Goal: Entertainment & Leisure: Consume media (video, audio)

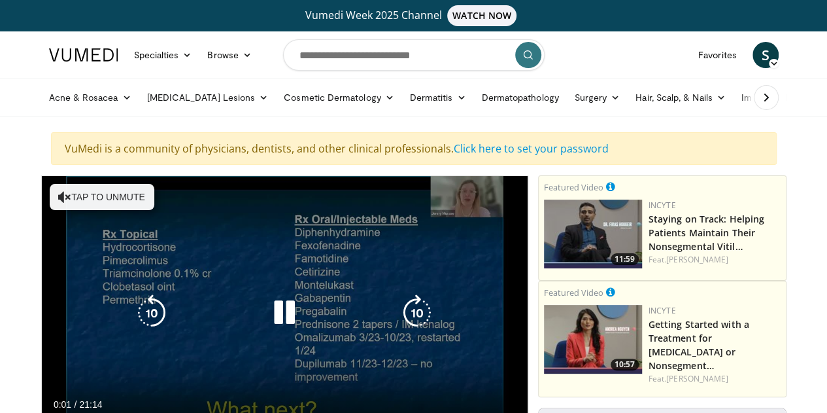
click at [82, 206] on button "Tap to unmute" at bounding box center [102, 197] width 105 height 26
click at [418, 325] on icon "Video Player" at bounding box center [417, 312] width 37 height 37
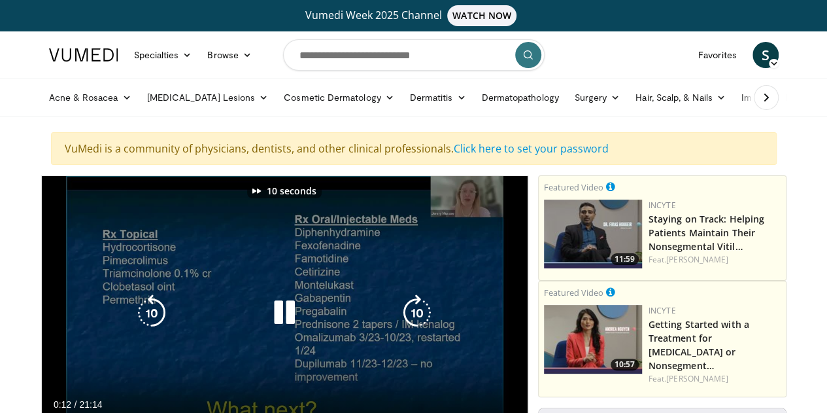
click at [418, 325] on icon "Video Player" at bounding box center [417, 312] width 37 height 37
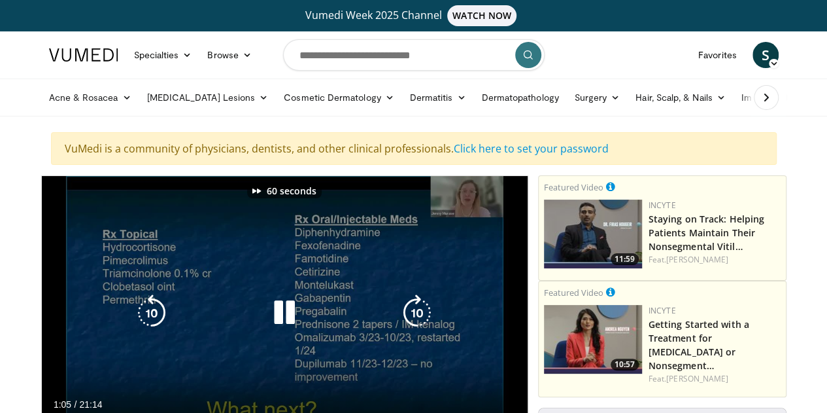
click at [418, 325] on icon "Video Player" at bounding box center [417, 312] width 37 height 37
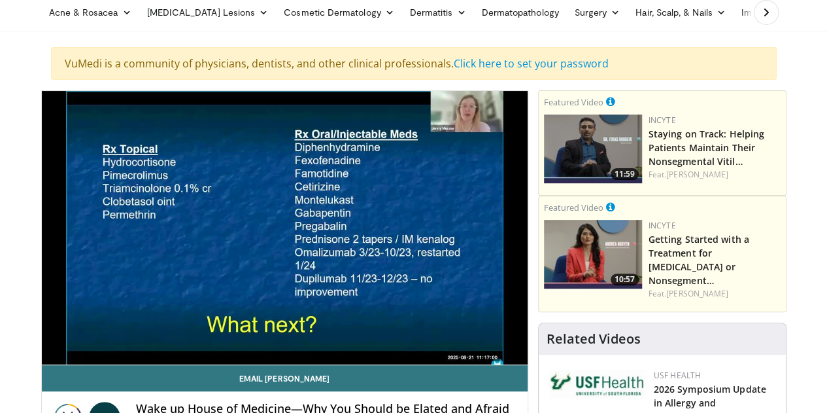
scroll to position [95, 0]
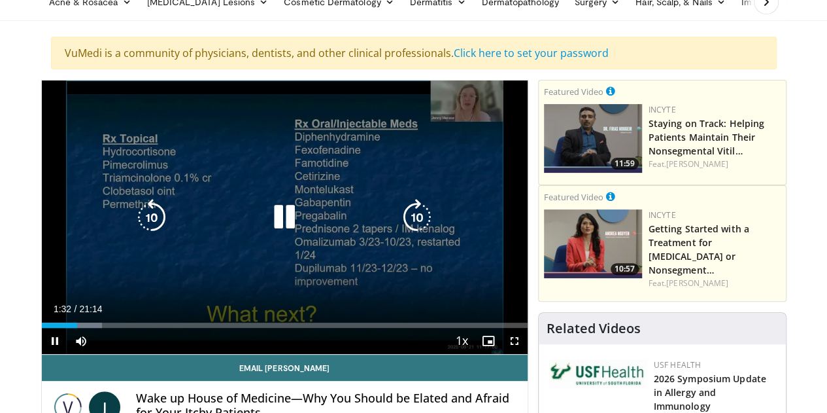
click at [425, 232] on icon "Video Player" at bounding box center [417, 217] width 37 height 37
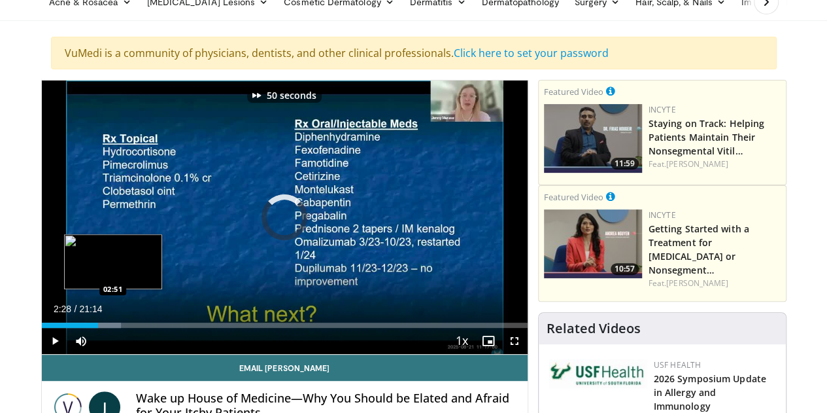
click at [80, 328] on div "Loaded : 16.34% 02:28 02:51" at bounding box center [285, 321] width 486 height 12
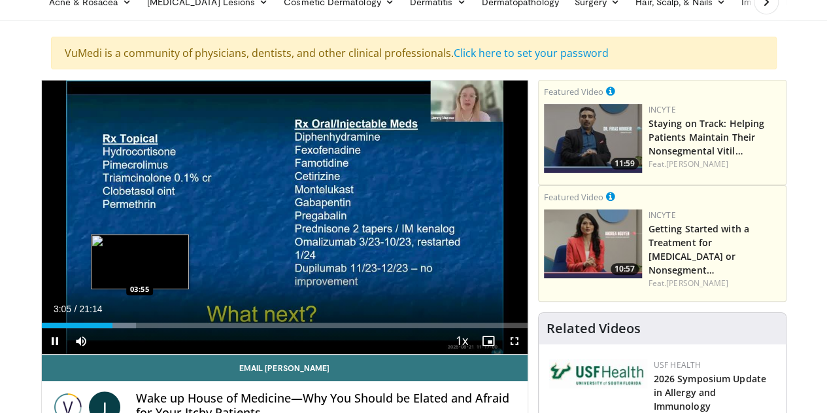
click at [106, 328] on div "Loaded : 19.46% 03:05 03:55" at bounding box center [285, 324] width 486 height 5
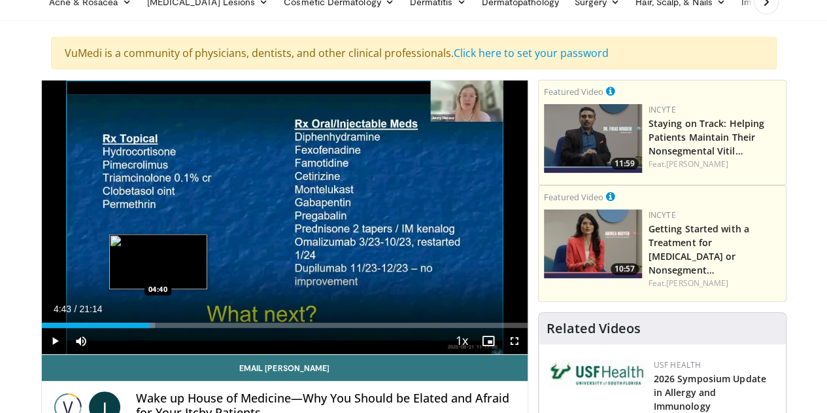
click at [126, 328] on div "Loaded : 23.35% 03:56 04:40" at bounding box center [285, 324] width 486 height 5
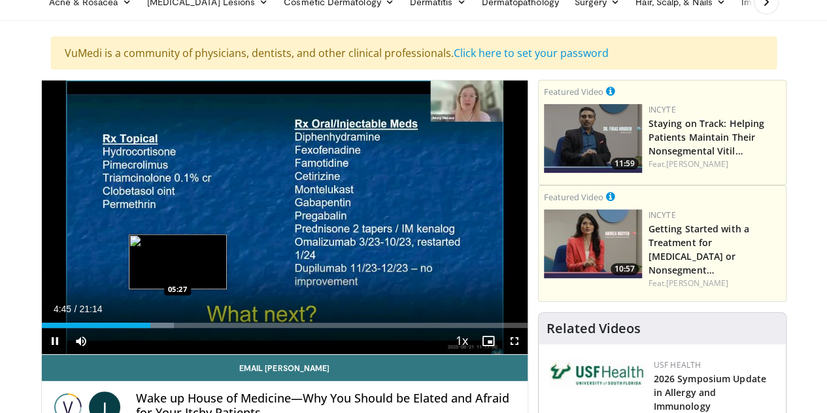
click at [144, 328] on div "Loaded : 27.24% 04:45 05:27" at bounding box center [285, 321] width 486 height 12
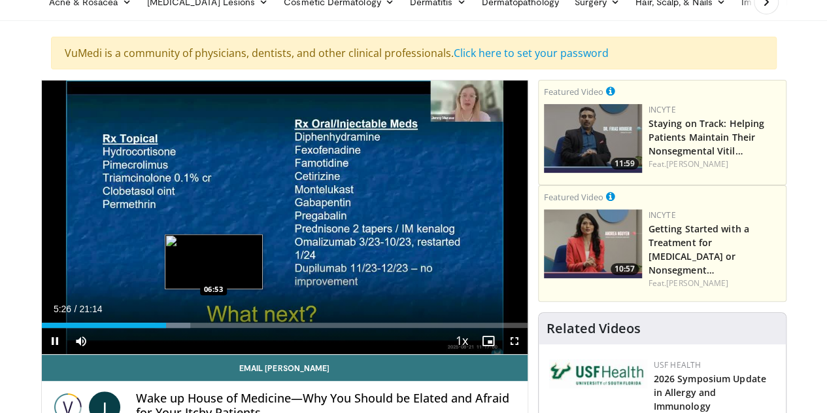
click at [180, 328] on div "Loaded : 30.61% 05:27 06:53" at bounding box center [285, 324] width 486 height 5
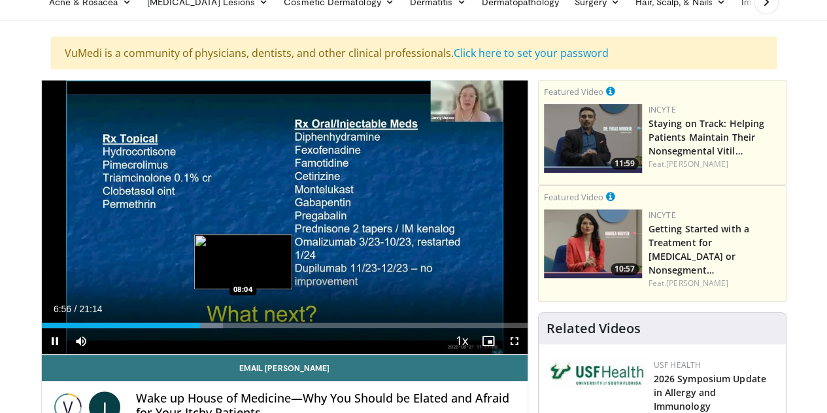
click at [210, 328] on div "Loaded : 37.36% 06:56 08:04" at bounding box center [285, 324] width 486 height 5
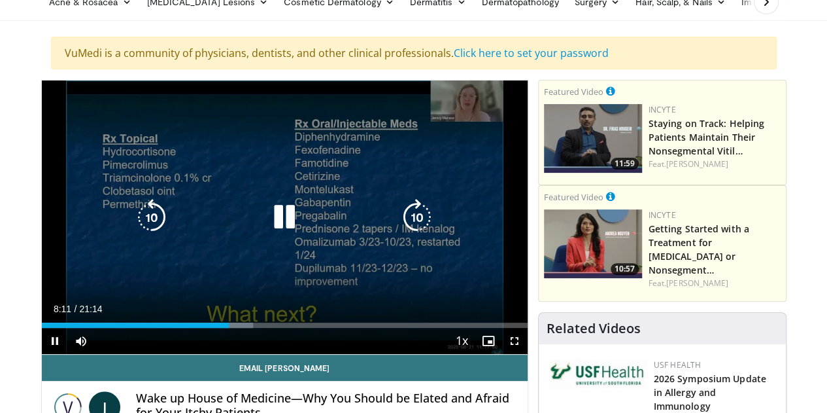
click at [411, 229] on icon "Video Player" at bounding box center [417, 217] width 37 height 37
click at [416, 227] on icon "Video Player" at bounding box center [417, 217] width 37 height 37
click at [417, 228] on icon "Video Player" at bounding box center [417, 217] width 37 height 37
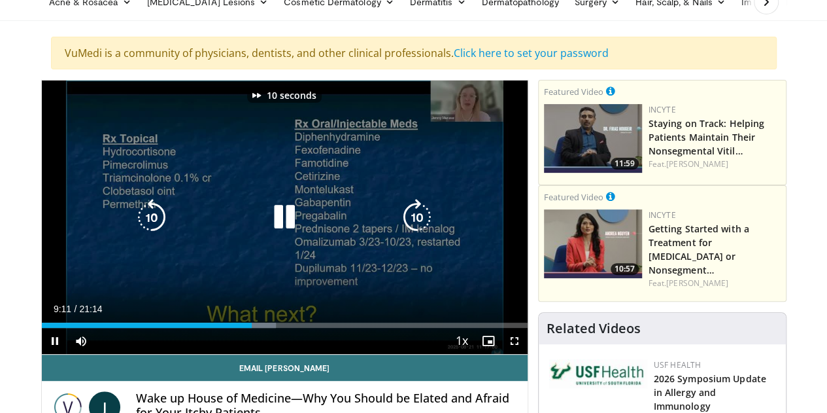
click at [417, 228] on icon "Video Player" at bounding box center [417, 217] width 37 height 37
click at [417, 230] on icon "Video Player" at bounding box center [417, 217] width 37 height 37
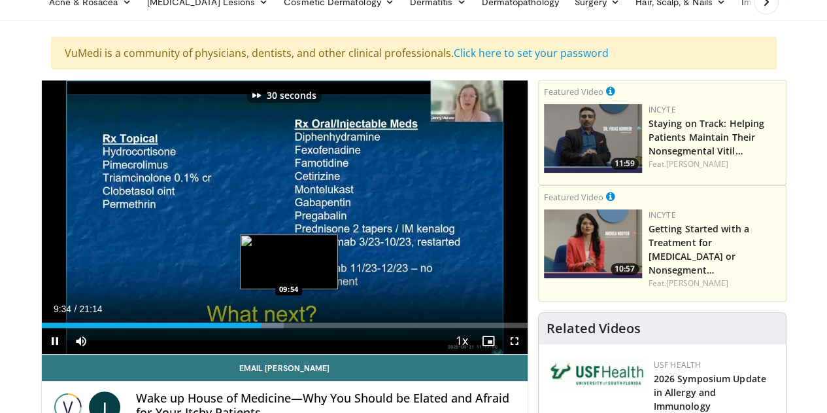
click at [256, 328] on div "Progress Bar" at bounding box center [266, 324] width 35 height 5
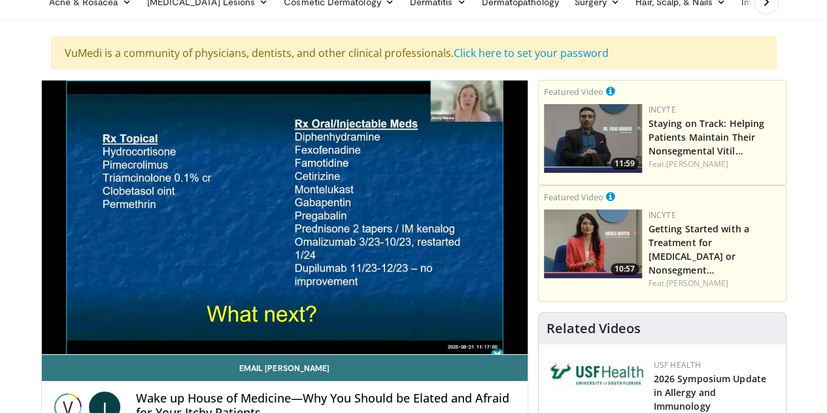
click at [264, 345] on video-js "**********" at bounding box center [285, 217] width 486 height 274
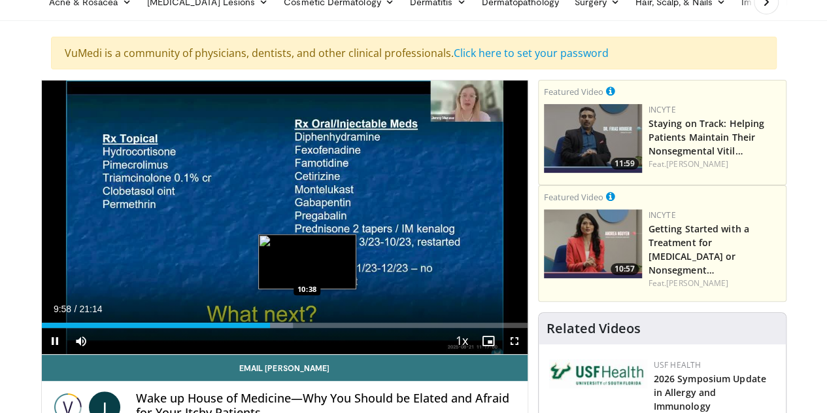
click at [274, 328] on div "Progress Bar" at bounding box center [276, 324] width 36 height 5
click at [290, 328] on div "Loaded : 55.27% 10:40 11:18" at bounding box center [285, 324] width 486 height 5
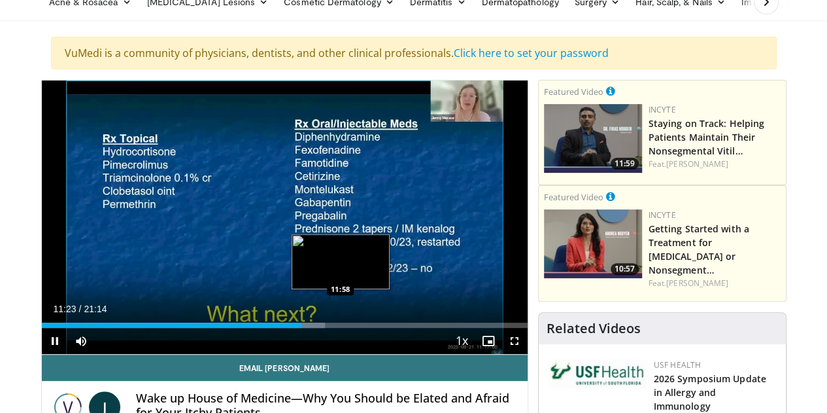
click at [307, 328] on div "Progress Bar" at bounding box center [307, 324] width 35 height 5
click at [323, 328] on div "Loaded : 61.50% 12:02 12:35" at bounding box center [285, 324] width 486 height 5
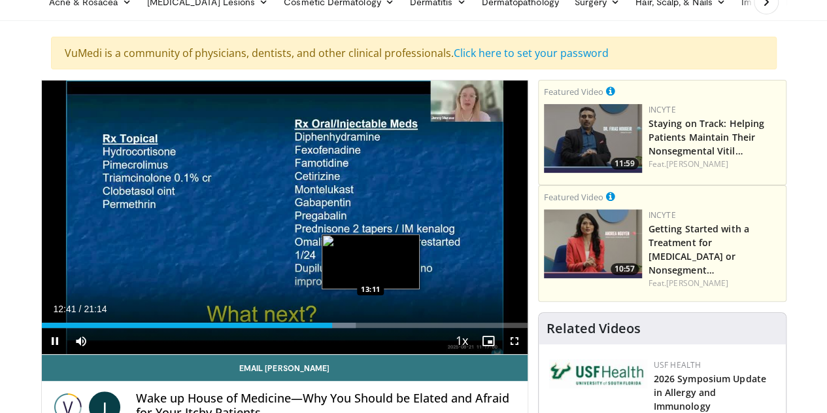
click at [337, 328] on div "Loaded : 64.61% 12:41 13:11" at bounding box center [285, 324] width 486 height 5
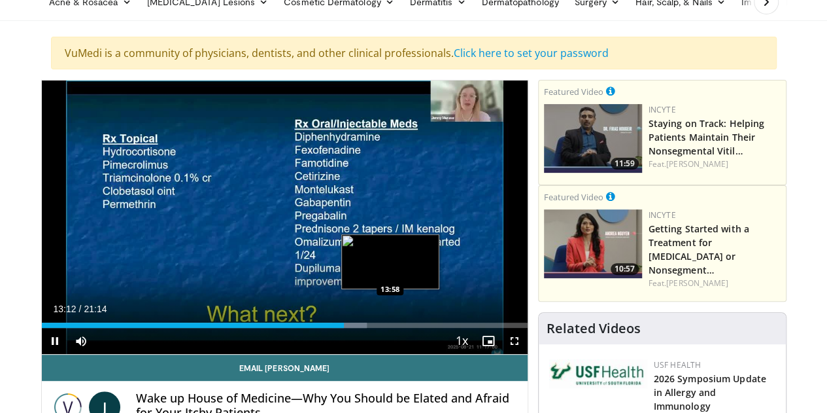
click at [356, 328] on div "Progress Bar" at bounding box center [349, 324] width 35 height 5
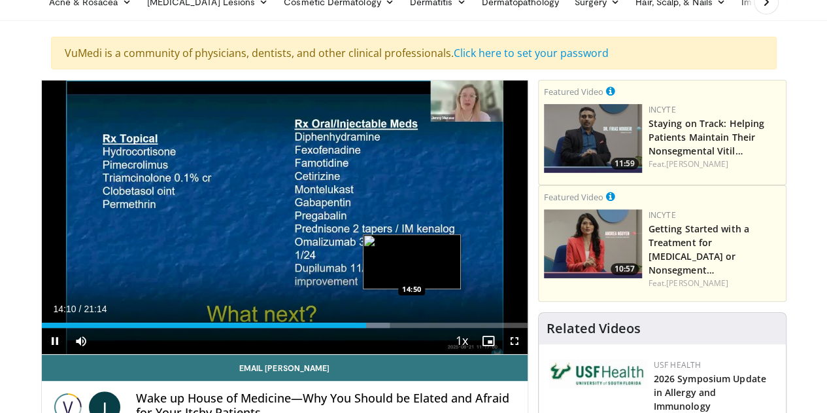
click at [379, 328] on div "Loaded : 71.62% 14:10 14:50" at bounding box center [285, 321] width 486 height 12
click at [394, 328] on div "Loaded : 75.34% 15:29 15:29" at bounding box center [285, 324] width 486 height 5
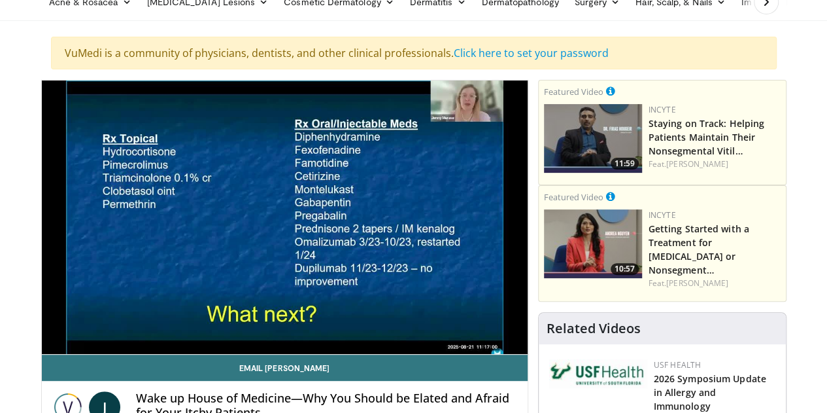
click at [409, 349] on video-js "**********" at bounding box center [285, 217] width 486 height 274
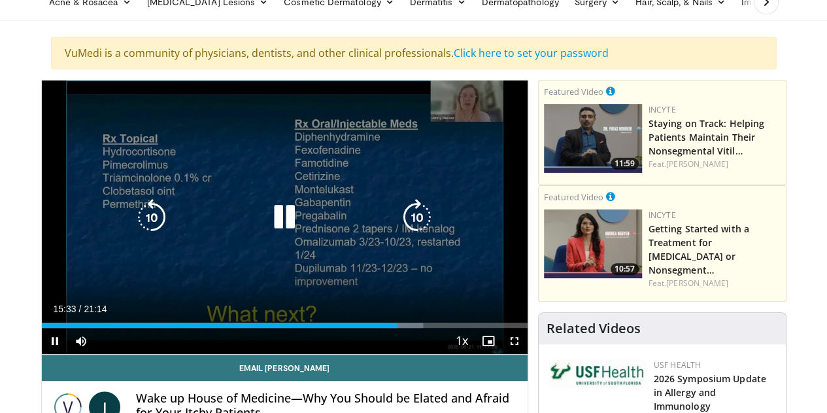
click at [412, 328] on div "Loaded : 78.48% 15:33 16:04" at bounding box center [285, 321] width 486 height 12
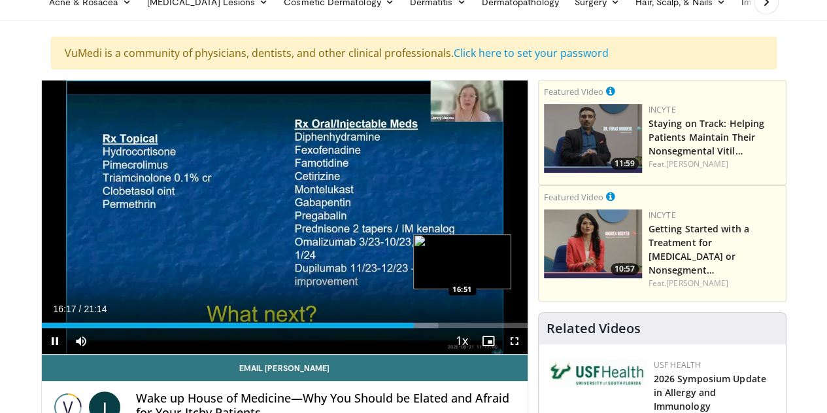
click at [429, 328] on div "Loaded : 81.62% 16:17 16:51" at bounding box center [285, 324] width 486 height 5
click at [447, 328] on div "Loaded : 84.76% 16:55 17:35" at bounding box center [285, 324] width 486 height 5
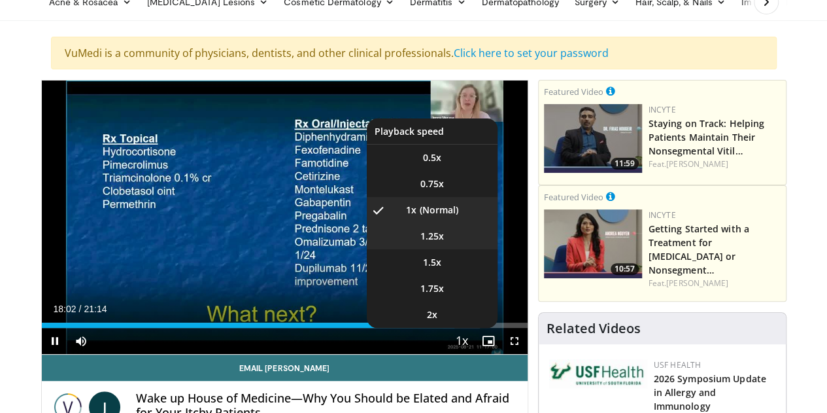
click at [444, 243] on span "1.25x" at bounding box center [432, 236] width 24 height 13
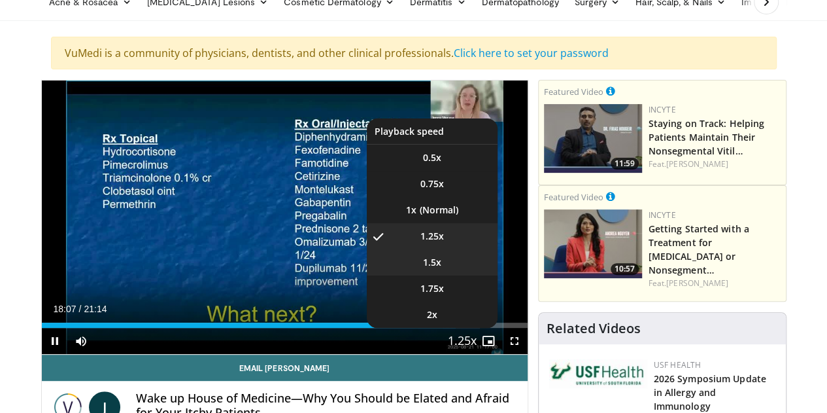
click at [462, 275] on li "1.5x" at bounding box center [432, 262] width 131 height 26
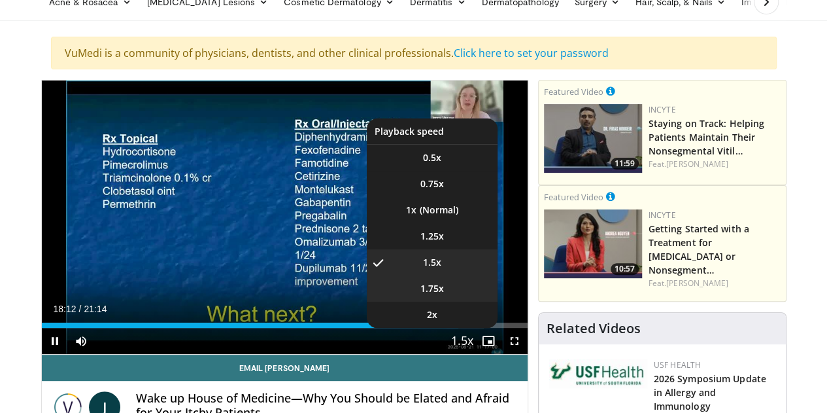
click at [444, 295] on span "1.75x" at bounding box center [432, 288] width 24 height 13
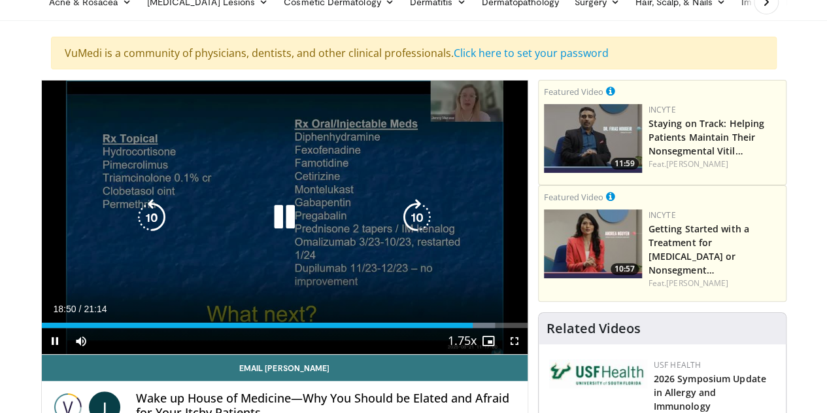
click at [416, 224] on icon "Video Player" at bounding box center [417, 217] width 37 height 37
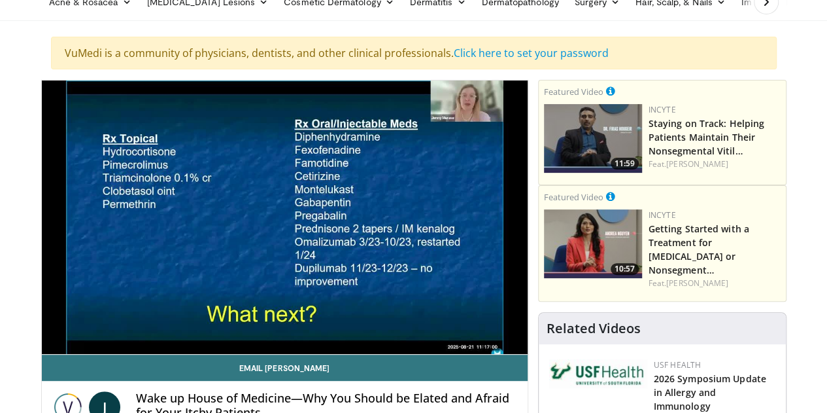
click at [420, 227] on div "10 seconds Tap to unmute" at bounding box center [285, 216] width 486 height 273
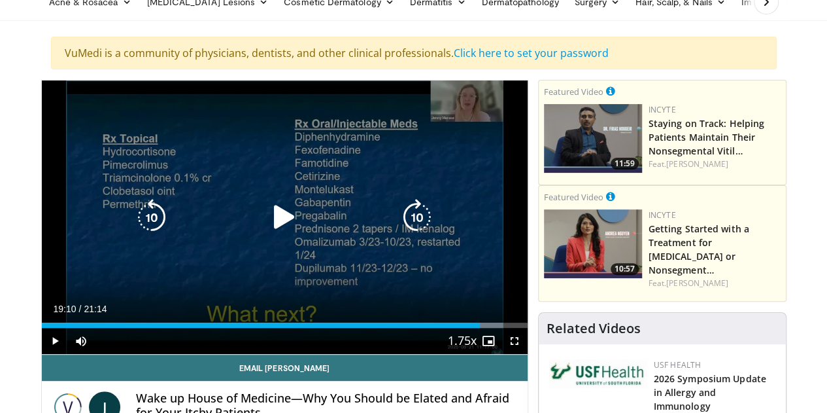
click at [420, 230] on icon "Video Player" at bounding box center [417, 217] width 37 height 37
